Goal: Task Accomplishment & Management: Manage account settings

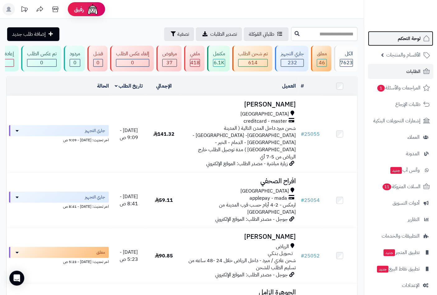
click at [406, 39] on span "لوحة التحكم" at bounding box center [409, 38] width 23 height 9
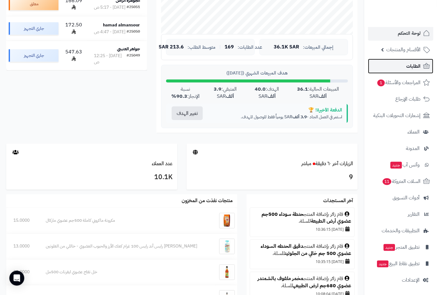
click at [409, 67] on span "الطلبات" at bounding box center [413, 66] width 14 height 9
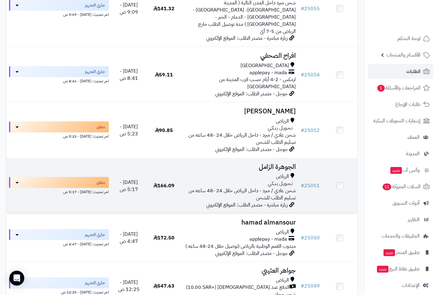
scroll to position [138, 0]
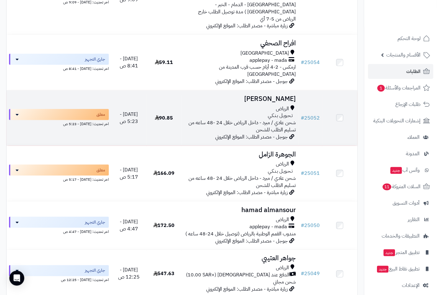
click at [272, 95] on h3 "[PERSON_NAME]" at bounding box center [240, 98] width 112 height 7
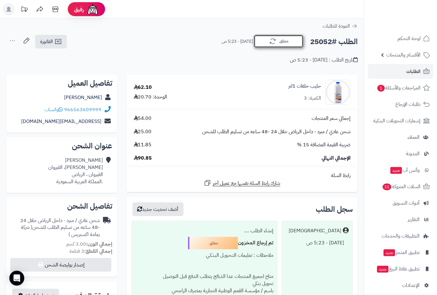
click at [275, 45] on button "معلق" at bounding box center [279, 41] width 50 height 13
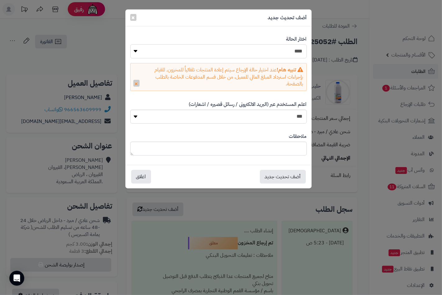
click at [290, 53] on select "**********" at bounding box center [218, 51] width 177 height 14
select select "*"
click at [130, 44] on select "**********" at bounding box center [218, 51] width 177 height 14
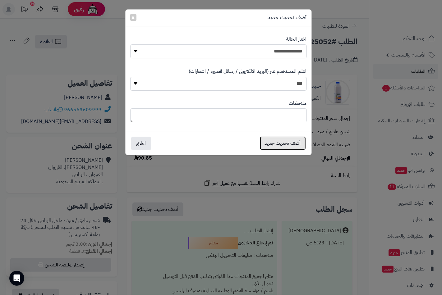
click at [291, 142] on button "أضف تحديث جديد" at bounding box center [283, 143] width 46 height 14
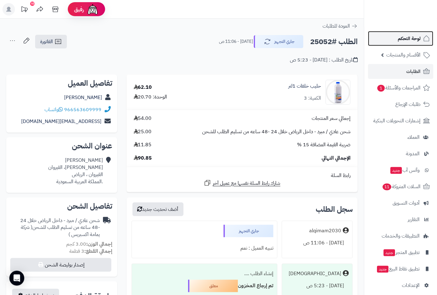
click at [404, 41] on span "لوحة التحكم" at bounding box center [409, 38] width 23 height 9
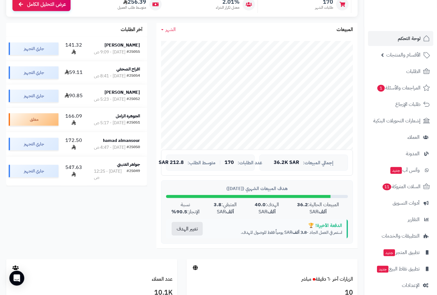
scroll to position [104, 0]
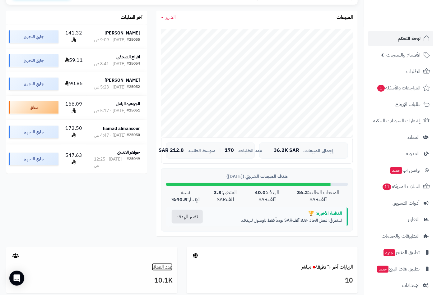
click at [160, 264] on link "عدد العملاء" at bounding box center [162, 267] width 21 height 7
